Goal: Task Accomplishment & Management: Manage account settings

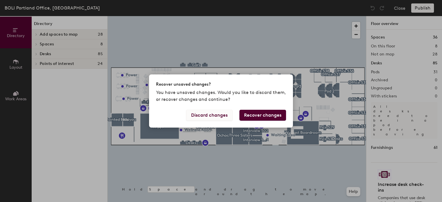
click at [207, 116] on button "Discard changes" at bounding box center [209, 115] width 46 height 11
click at [269, 115] on button "Recover changes" at bounding box center [262, 115] width 47 height 11
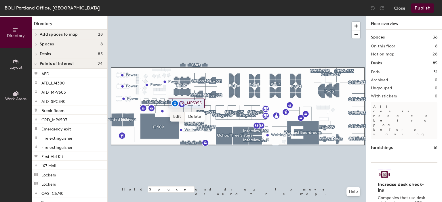
click at [180, 116] on span "Edit" at bounding box center [177, 117] width 15 height 10
click at [201, 103] on div "TA_MP5055" at bounding box center [187, 104] width 36 height 10
drag, startPoint x: 203, startPoint y: 103, endPoint x: 180, endPoint y: 103, distance: 22.4
click at [180, 103] on div "TA_MP5055" at bounding box center [187, 104] width 36 height 10
click at [192, 103] on input "TA_MP5055" at bounding box center [189, 104] width 23 height 8
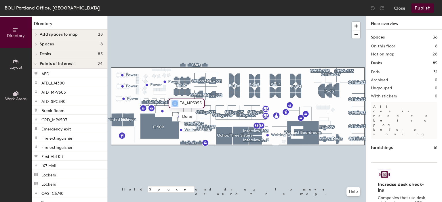
drag, startPoint x: 201, startPoint y: 103, endPoint x: 175, endPoint y: 104, distance: 26.5
click at [175, 104] on div "TA_MP5055" at bounding box center [187, 104] width 36 height 10
click at [187, 102] on input "TA_MP5055" at bounding box center [189, 104] width 23 height 8
click at [202, 104] on div "TA_MP5055" at bounding box center [187, 104] width 36 height 10
click at [203, 102] on div "TA_MP5055" at bounding box center [187, 104] width 36 height 10
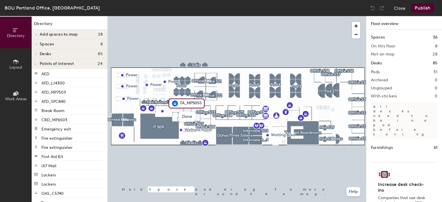
click at [200, 102] on input "TA_MP5055" at bounding box center [189, 104] width 23 height 8
drag, startPoint x: 201, startPoint y: 103, endPoint x: 169, endPoint y: 103, distance: 31.6
click at [169, 103] on div "TA_MP5055" at bounding box center [187, 104] width 36 height 10
paste input "PDX_IM4000LR"
type input "PDX_IM4000LR"
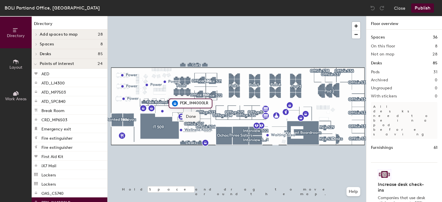
click at [192, 116] on span "Done" at bounding box center [190, 117] width 17 height 10
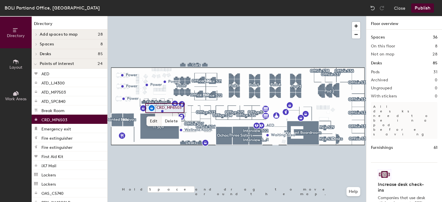
click at [157, 119] on span "Edit" at bounding box center [153, 122] width 15 height 10
click at [172, 108] on input "CRD_MP6503" at bounding box center [168, 108] width 26 height 8
click at [187, 108] on div "CRD_MP6503 Done Hold Space and drag to move around the map. Help" at bounding box center [237, 109] width 258 height 186
paste input "PDX_IM4000MR"
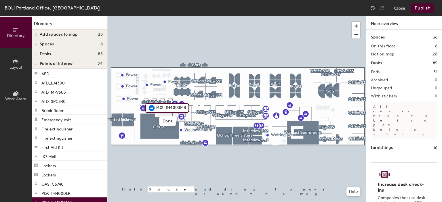
scroll to position [0, 1]
type input "PDX_IM4000MR"
click at [165, 121] on span "Done" at bounding box center [167, 122] width 17 height 10
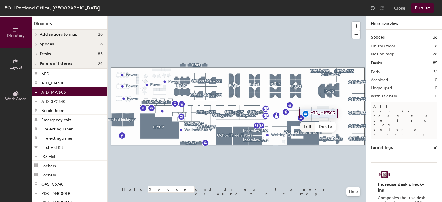
click at [309, 126] on span "Edit" at bounding box center [307, 127] width 15 height 10
click at [325, 113] on input "ATD_MP7503" at bounding box center [322, 114] width 26 height 8
click at [345, 112] on div "ATD_MP7503 Done Hold Space and drag to move around the map. Help" at bounding box center [237, 109] width 258 height 186
paste input "PDX_IM7000"
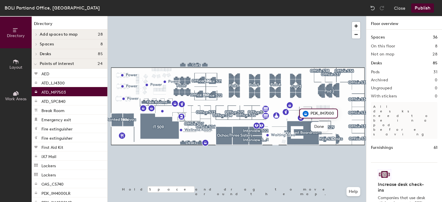
scroll to position [0, 0]
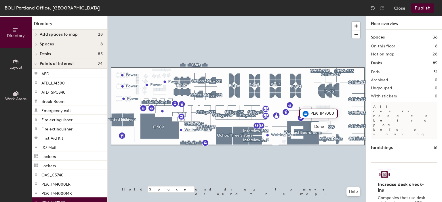
type input "PDX_IM7000"
click at [421, 8] on button "Publish" at bounding box center [422, 7] width 23 height 9
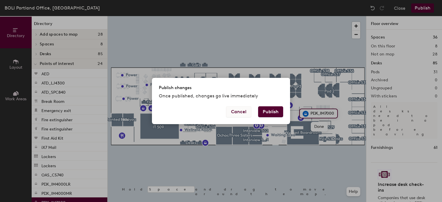
click at [238, 115] on button "Cancel" at bounding box center [238, 111] width 25 height 11
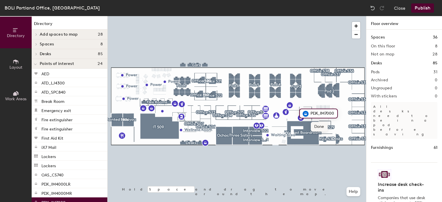
click at [318, 128] on span "Done" at bounding box center [319, 127] width 17 height 10
click at [417, 12] on button "Publish" at bounding box center [422, 7] width 23 height 9
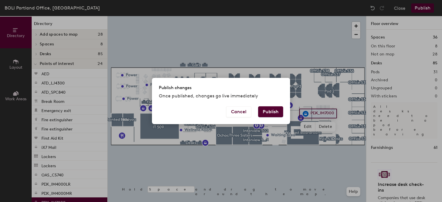
click at [272, 114] on button "Publish" at bounding box center [270, 111] width 25 height 11
